Goal: Complete application form

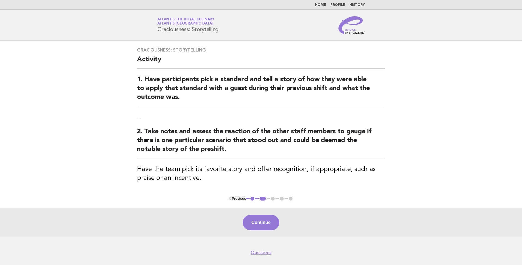
click at [465, 162] on main "Graciousness: Storytelling Activity 1. Have participants pick a standard and te…" at bounding box center [261, 139] width 522 height 196
click at [270, 222] on button "Continue" at bounding box center [261, 222] width 37 height 15
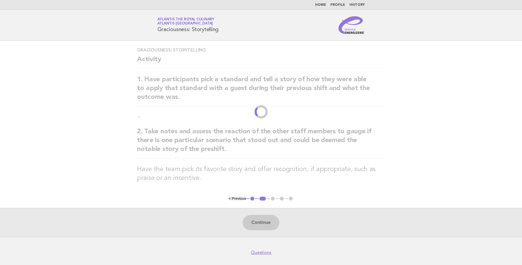
click at [270, 222] on div "Continue" at bounding box center [261, 222] width 522 height 29
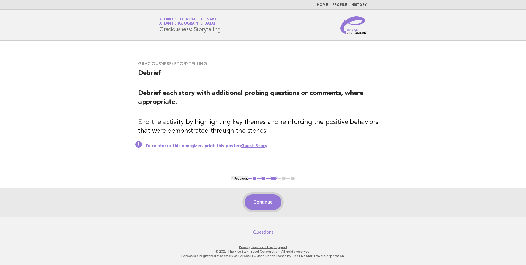
click at [264, 204] on button "Continue" at bounding box center [263, 201] width 37 height 15
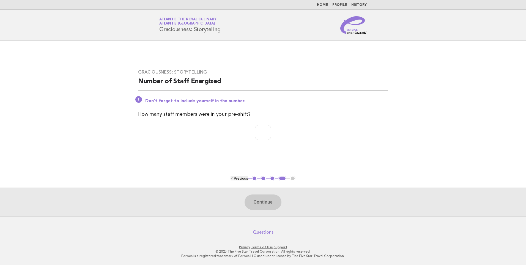
click at [264, 204] on div "Continue" at bounding box center [263, 201] width 526 height 29
click at [271, 127] on input "number" at bounding box center [263, 132] width 17 height 15
click at [271, 130] on input "*" at bounding box center [263, 132] width 17 height 15
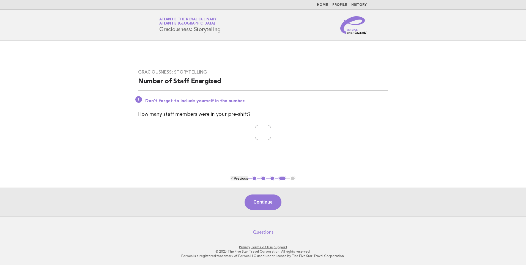
click at [271, 130] on input "*" at bounding box center [263, 132] width 17 height 15
type input "*"
click at [271, 130] on input "*" at bounding box center [263, 132] width 17 height 15
click at [262, 203] on button "Continue" at bounding box center [263, 201] width 37 height 15
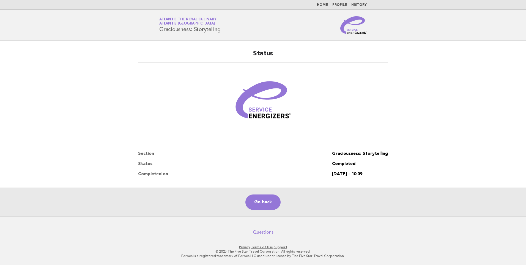
click at [355, 195] on div "Go back" at bounding box center [263, 201] width 526 height 29
